Goal: Task Accomplishment & Management: Complete application form

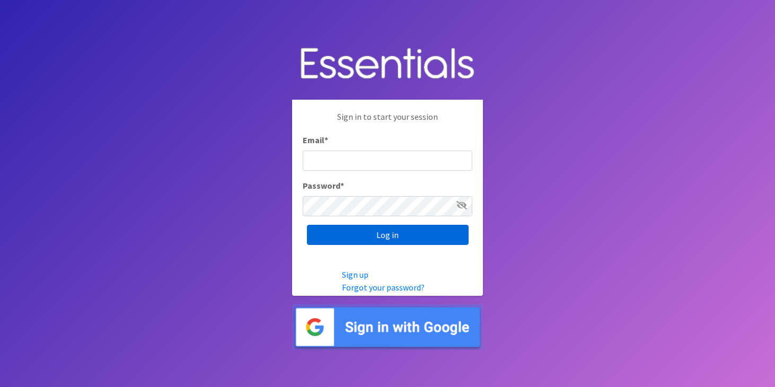
type input "[PERSON_NAME][EMAIL_ADDRESS][DOMAIN_NAME]"
click at [381, 240] on input "Log in" at bounding box center [388, 235] width 162 height 20
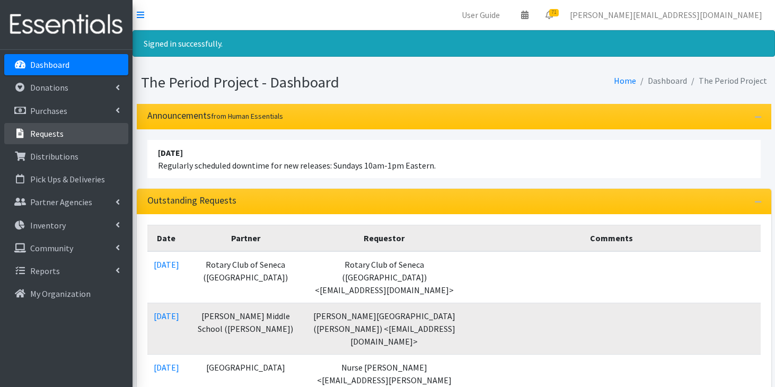
click at [58, 133] on p "Requests" at bounding box center [46, 133] width 33 height 11
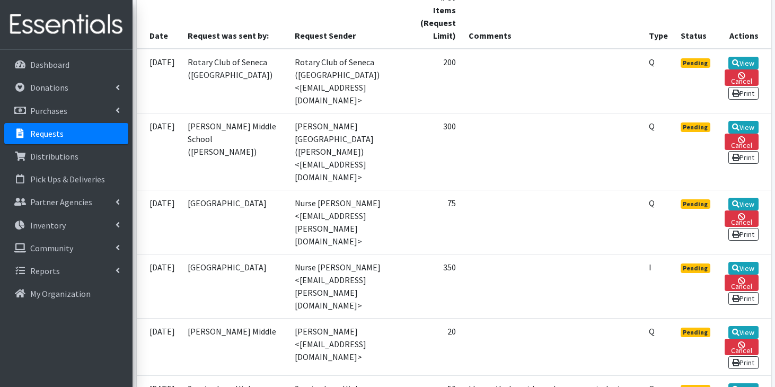
scroll to position [250, 0]
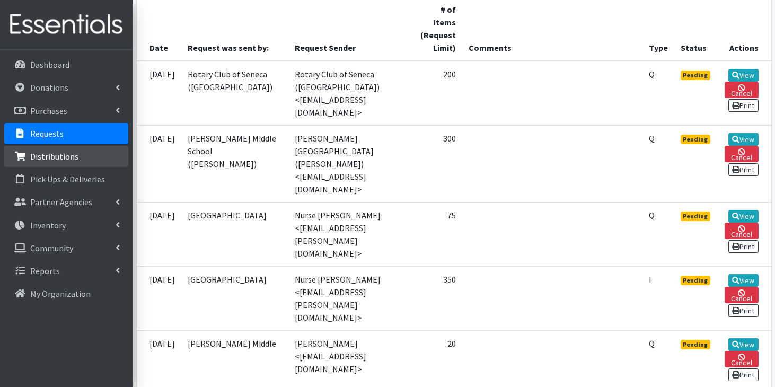
click at [77, 153] on link "Distributions" at bounding box center [66, 156] width 124 height 21
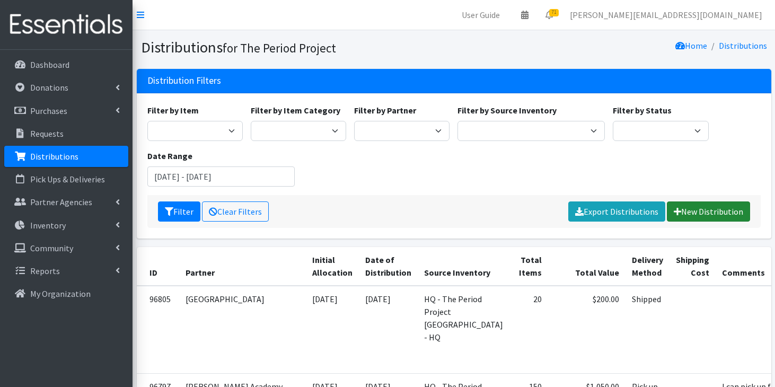
click at [685, 213] on link "New Distribution" at bounding box center [708, 212] width 83 height 20
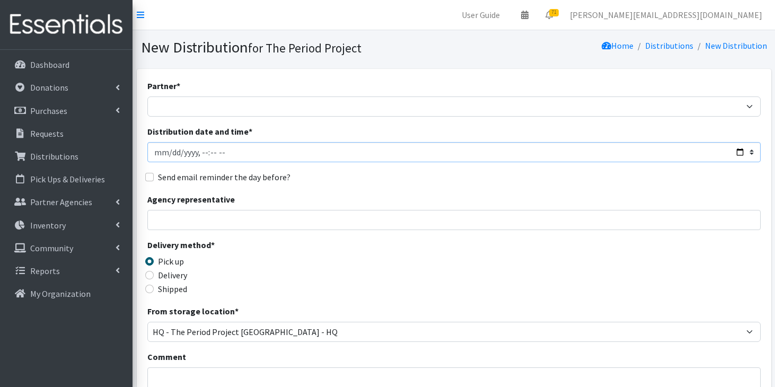
click at [224, 156] on input "Distribution date and time *" at bounding box center [454, 152] width 614 height 20
type input "2025-09-19T11:59"
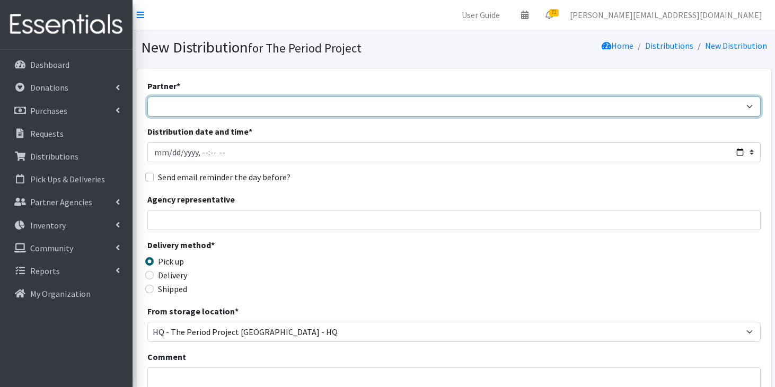
click at [190, 98] on select "AAST Abbeville County Library System Abbeville High School Abbeville School Dis…" at bounding box center [454, 107] width 614 height 20
select select "3995"
click at [147, 97] on select "AAST Abbeville County Library System Abbeville High School Abbeville School Dis…" at bounding box center [454, 107] width 614 height 20
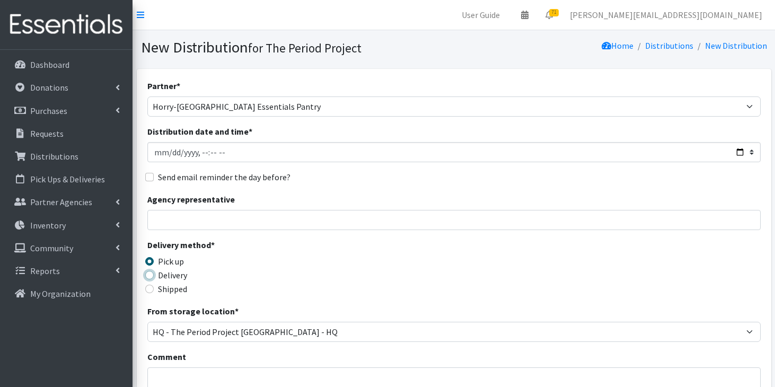
click at [151, 278] on input "Delivery" at bounding box center [149, 275] width 8 height 8
radio input "true"
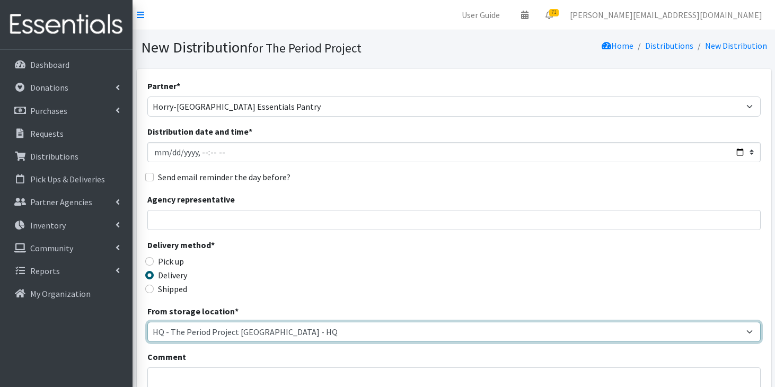
click at [187, 331] on select "Anderson HPP Atlanta, GA Charleston Charlotte Clemson University Columbia chapt…" at bounding box center [454, 332] width 614 height 20
select select "253"
click at [147, 322] on select "Anderson HPP Atlanta, GA Charleston Charlotte Clemson University Columbia chapt…" at bounding box center [454, 332] width 614 height 20
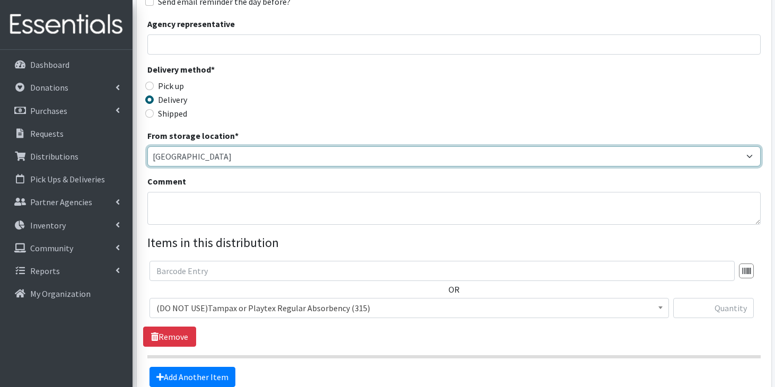
scroll to position [178, 0]
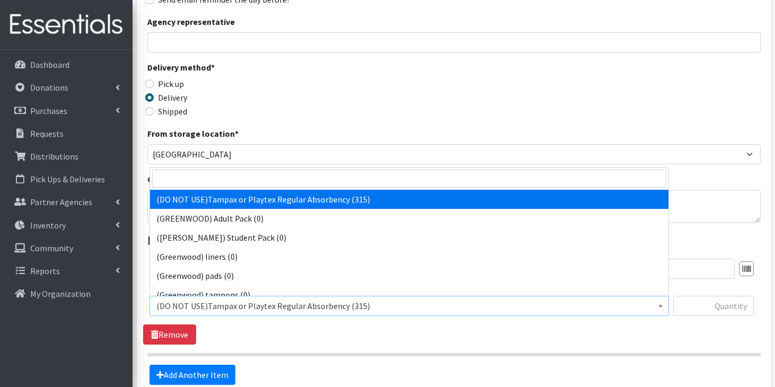
click at [199, 306] on span "(DO NOT USE)Tampax or Playtex Regular Absorbency (315)" at bounding box center [409, 306] width 506 height 15
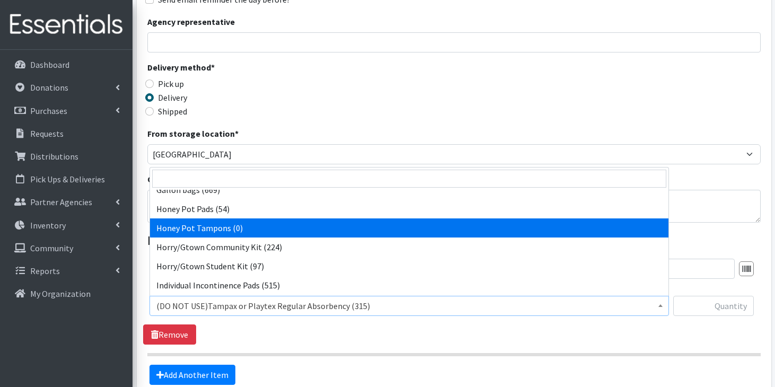
scroll to position [699, 0]
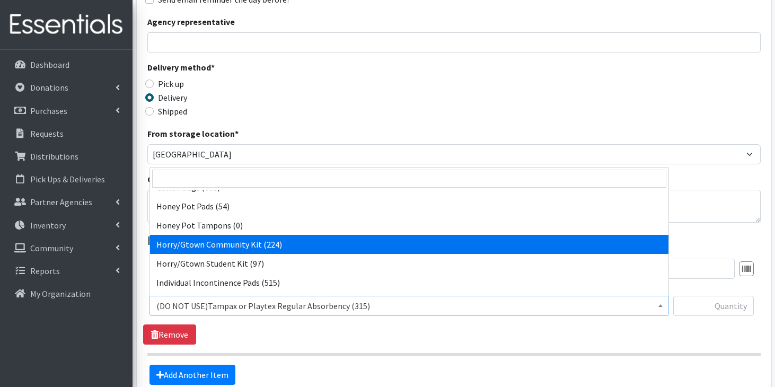
select select "14709"
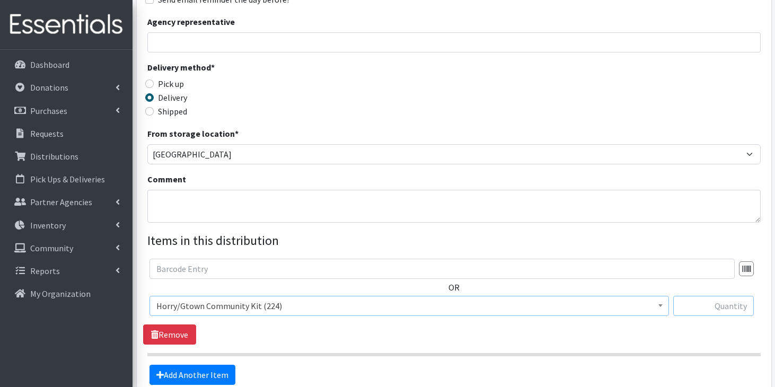
click at [731, 307] on input "text" at bounding box center [713, 306] width 81 height 20
type input "54"
click at [382, 327] on div "OR (DO NOT USE)Tampax or Playtex Regular Absorbency (315) (GREENWOOD) Adult Pac…" at bounding box center [454, 302] width 622 height 86
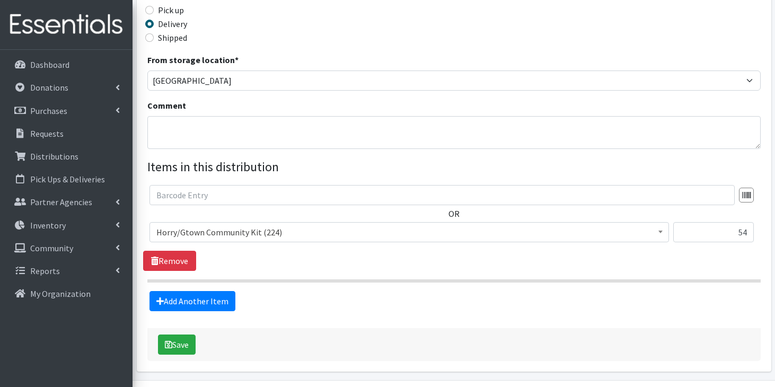
scroll to position [284, 0]
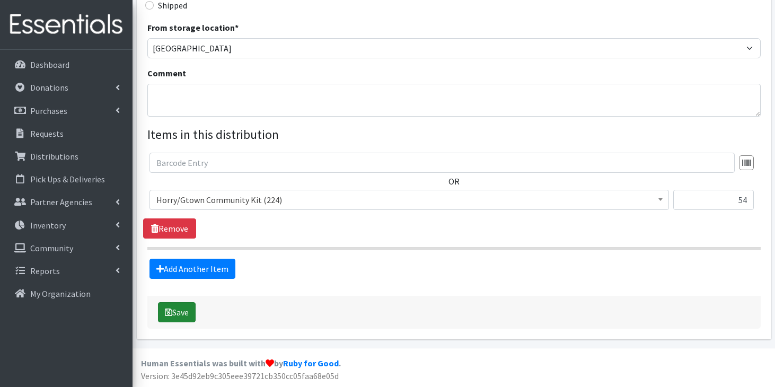
click at [175, 316] on button "Save" at bounding box center [177, 312] width 38 height 20
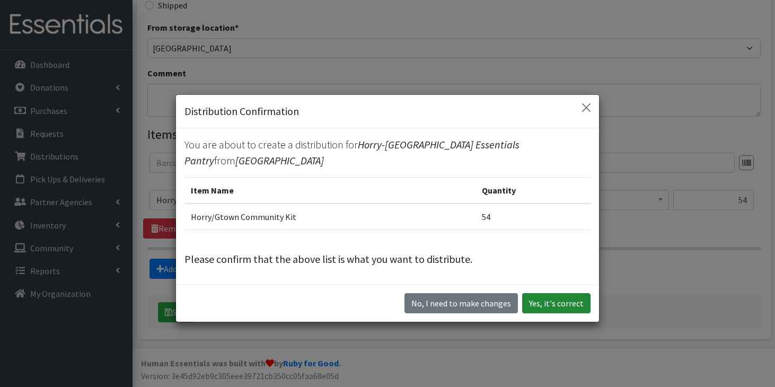
click at [541, 300] on button "Yes, it's correct" at bounding box center [556, 303] width 68 height 20
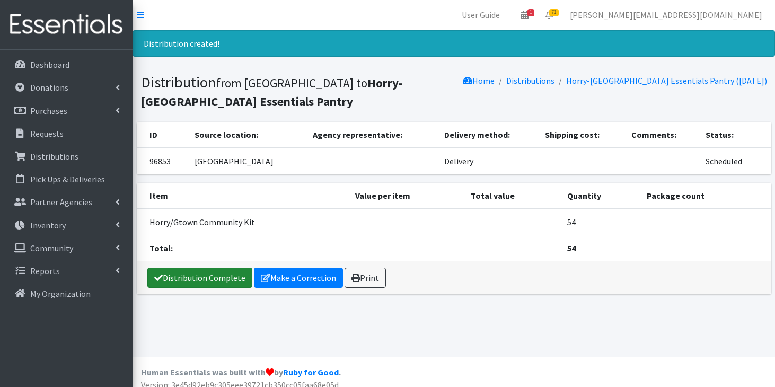
click at [208, 274] on link "Distribution Complete" at bounding box center [199, 278] width 105 height 20
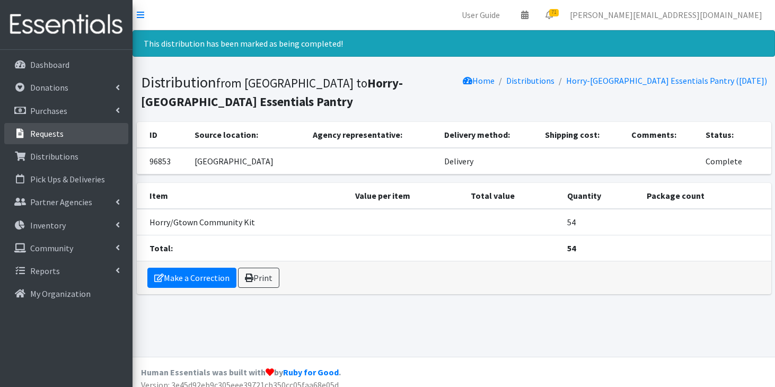
click at [37, 137] on p "Requests" at bounding box center [46, 133] width 33 height 11
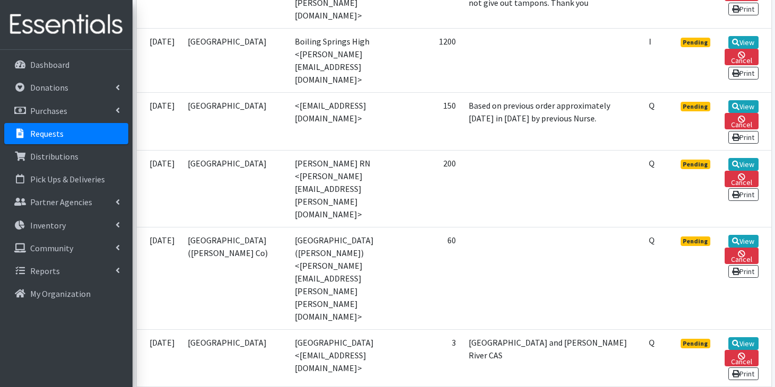
scroll to position [847, 0]
